Goal: Information Seeking & Learning: Learn about a topic

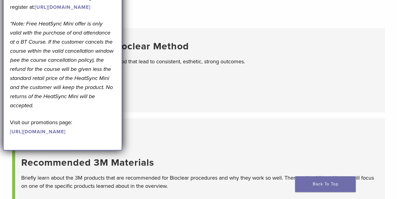
scroll to position [46, 0]
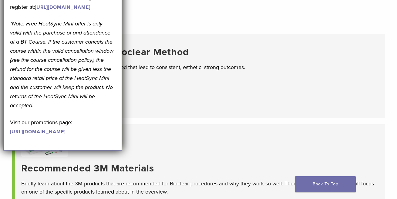
click at [144, 69] on p "Discover the 5 pillars of the Bioclear Method that lead to consistent, esthetic…" at bounding box center [200, 67] width 358 height 8
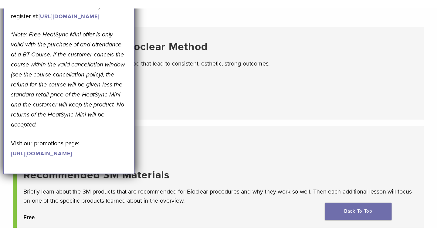
scroll to position [65, 0]
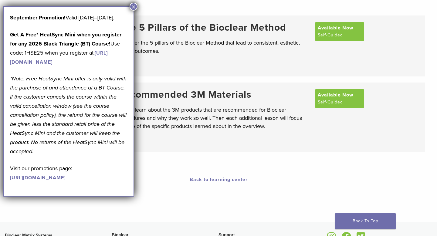
click at [132, 6] on button "×" at bounding box center [134, 7] width 8 height 8
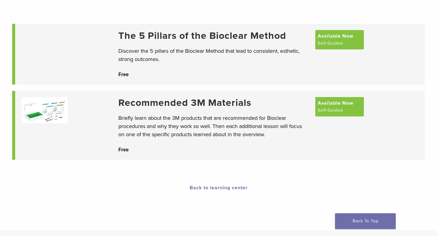
scroll to position [0, 0]
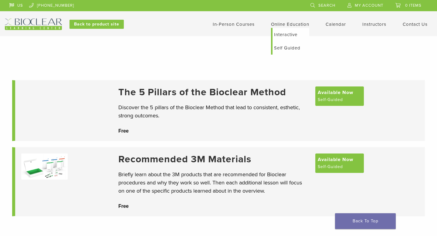
click at [296, 24] on link "Online Education" at bounding box center [290, 24] width 38 height 5
click at [286, 46] on link "Self Guided" at bounding box center [291, 47] width 37 height 13
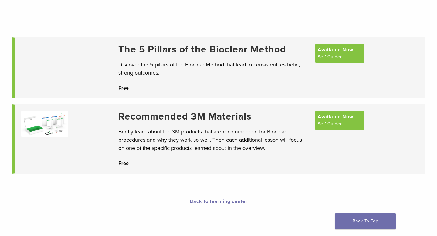
scroll to position [41, 0]
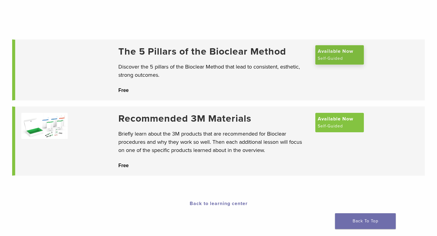
click at [334, 55] on span "Available Now" at bounding box center [336, 51] width 36 height 7
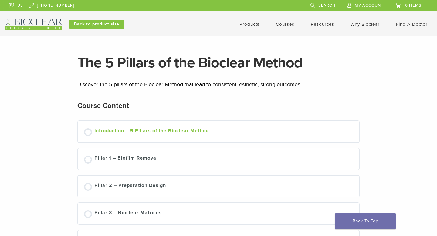
click at [151, 129] on div "Introduction – 5 Pillars of the Bioclear Method" at bounding box center [151, 131] width 114 height 9
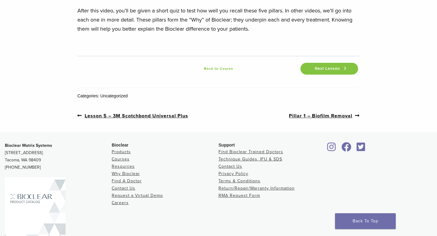
scroll to position [942, 0]
